Goal: Task Accomplishment & Management: Manage account settings

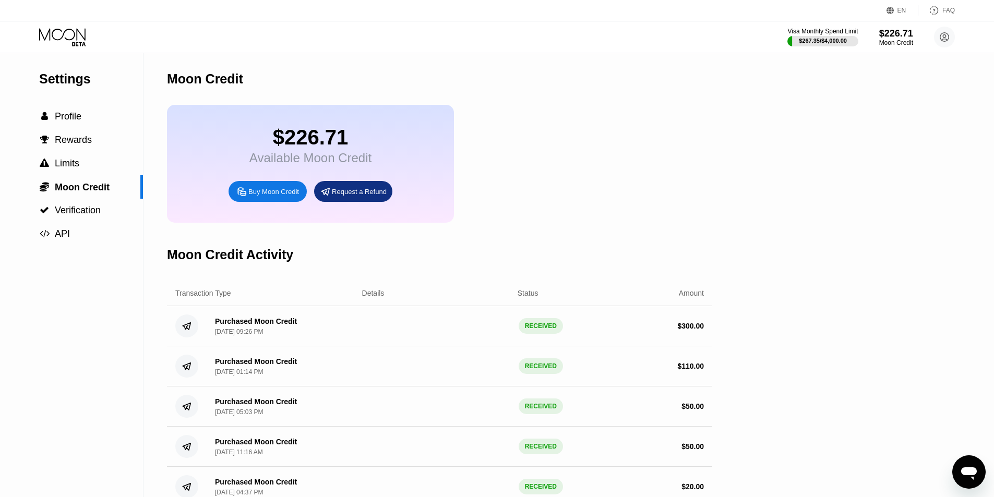
click at [313, 138] on div "$226.71" at bounding box center [310, 137] width 122 height 23
click at [84, 113] on div " Profile" at bounding box center [71, 116] width 143 height 11
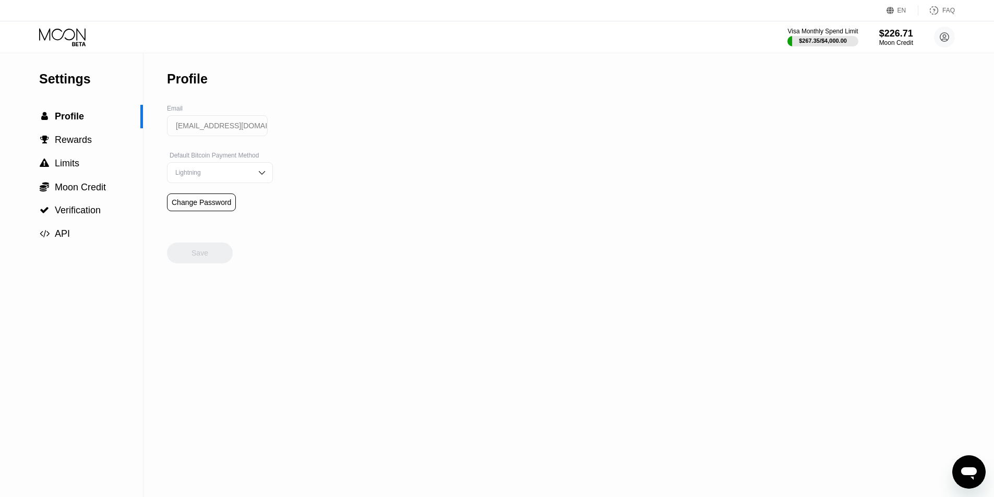
click at [68, 79] on div "Settings" at bounding box center [91, 79] width 104 height 15
click at [96, 191] on span "Moon Credit" at bounding box center [80, 187] width 51 height 10
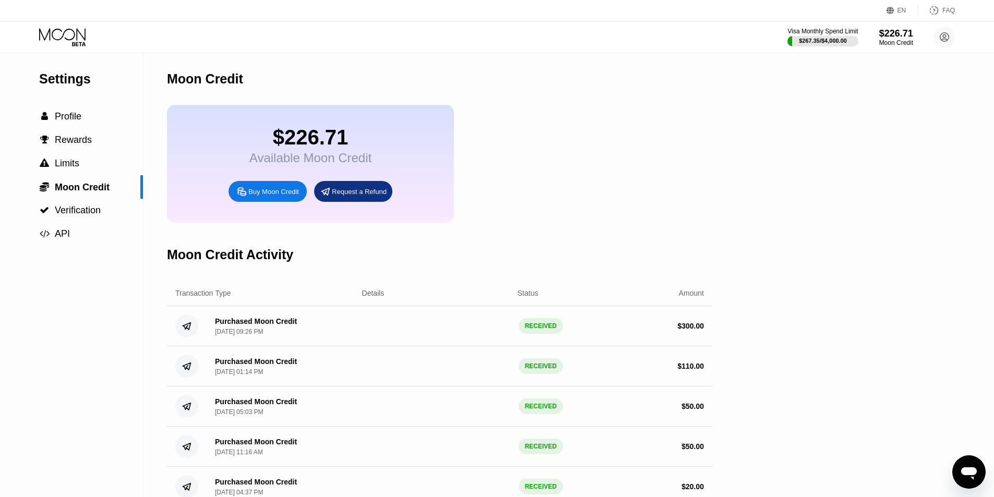
click at [310, 146] on div "$226.71" at bounding box center [310, 137] width 122 height 23
click at [307, 138] on div "$226.71" at bounding box center [310, 137] width 122 height 23
click at [305, 160] on div "Available Moon Credit" at bounding box center [310, 158] width 122 height 15
click at [55, 30] on icon at bounding box center [63, 37] width 49 height 18
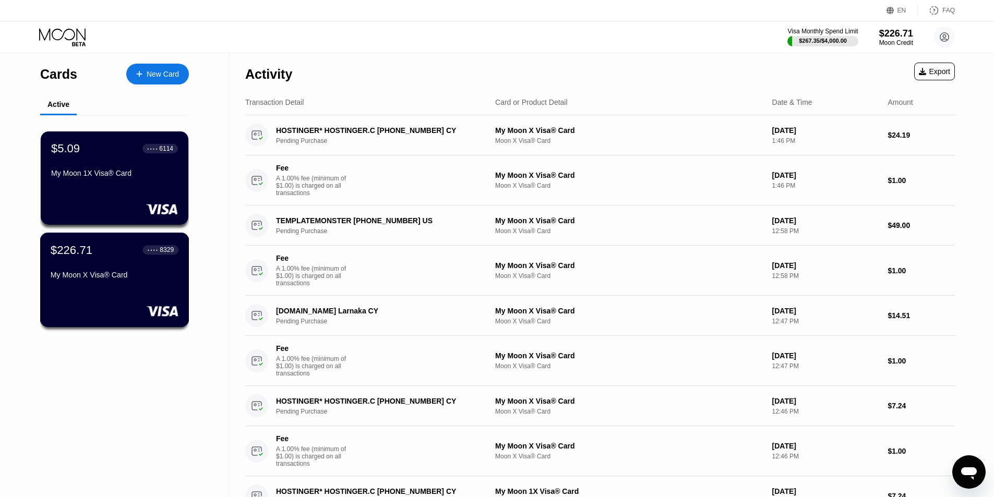
click at [135, 278] on div "My Moon X Visa® Card" at bounding box center [115, 275] width 128 height 8
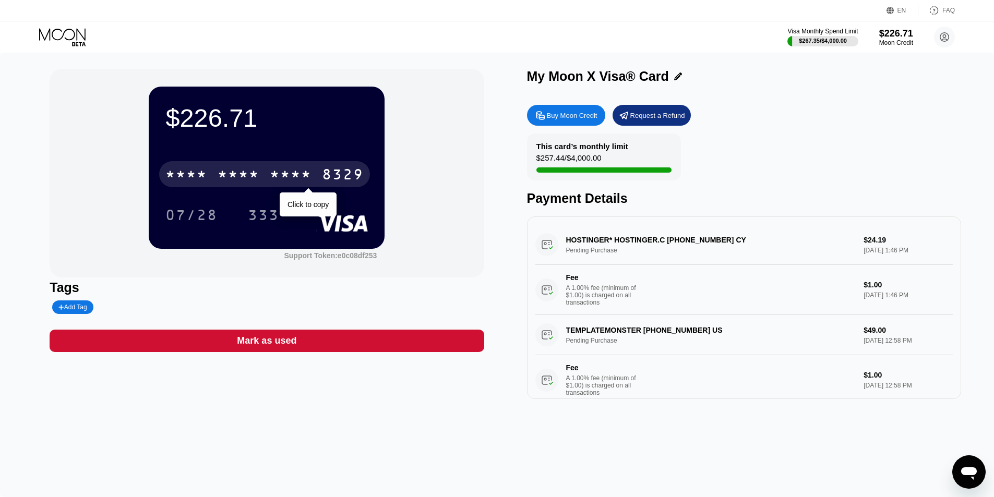
click at [244, 176] on div "* * * *" at bounding box center [239, 176] width 42 height 17
click at [264, 176] on div "[CREDIT_CARD_NUMBER]" at bounding box center [264, 174] width 211 height 26
drag, startPoint x: 291, startPoint y: 171, endPoint x: 604, endPoint y: 65, distance: 330.9
click at [294, 171] on div "* * * *" at bounding box center [291, 176] width 42 height 17
click at [431, 170] on div "$226.71 [CREDIT_CARD_NUMBER] Click to copy 07/28 333 Support Token: e0c08df253" at bounding box center [267, 173] width 434 height 209
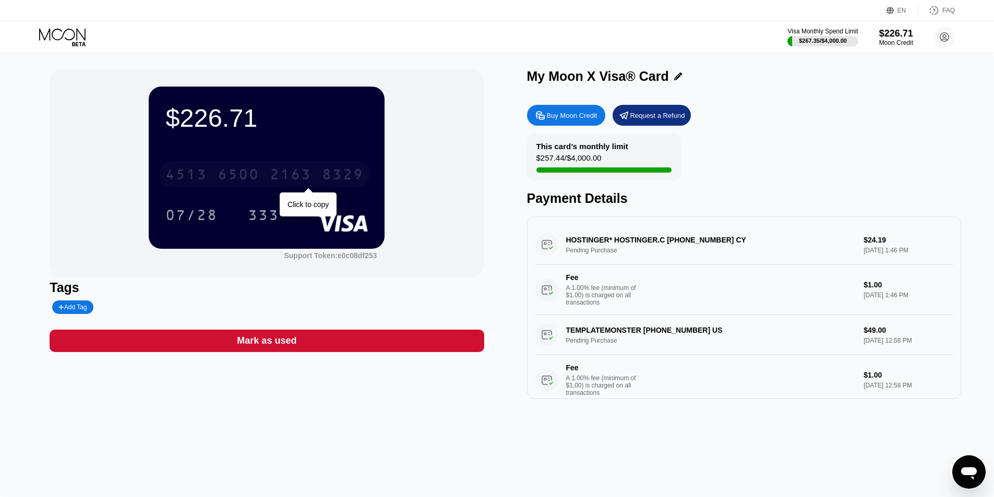
click at [350, 187] on div "[CREDIT_CARD_NUMBER]" at bounding box center [264, 174] width 211 height 26
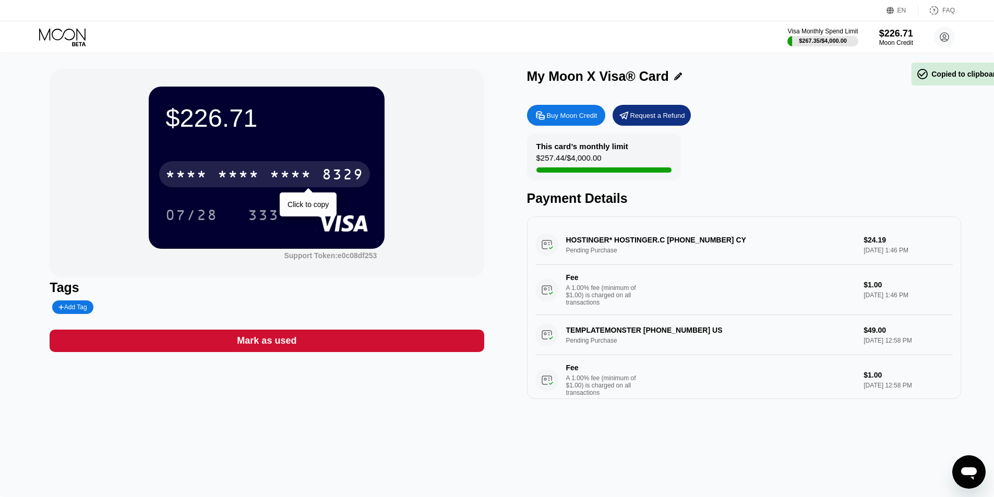
click at [354, 175] on div "8329" at bounding box center [343, 176] width 42 height 17
